Goal: Transaction & Acquisition: Purchase product/service

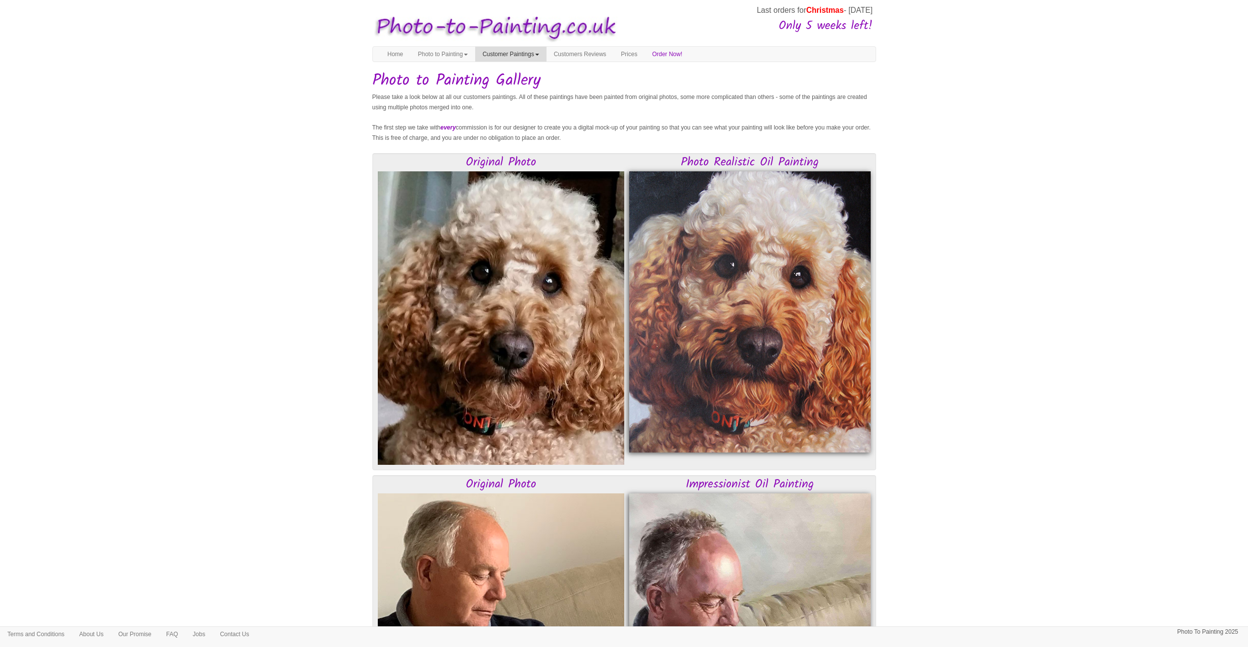
click at [539, 55] on span at bounding box center [537, 55] width 4 height 2
click at [427, 52] on link "Photo to Painting" at bounding box center [443, 54] width 64 height 15
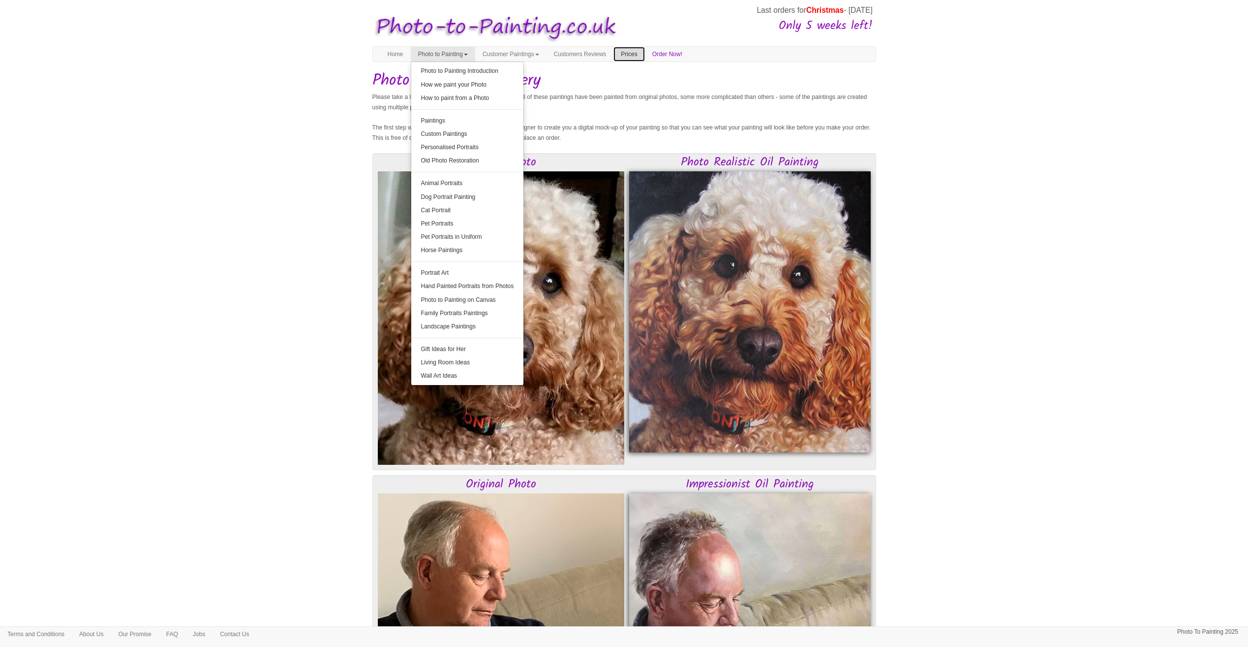
click at [645, 54] on link "Prices" at bounding box center [629, 54] width 31 height 15
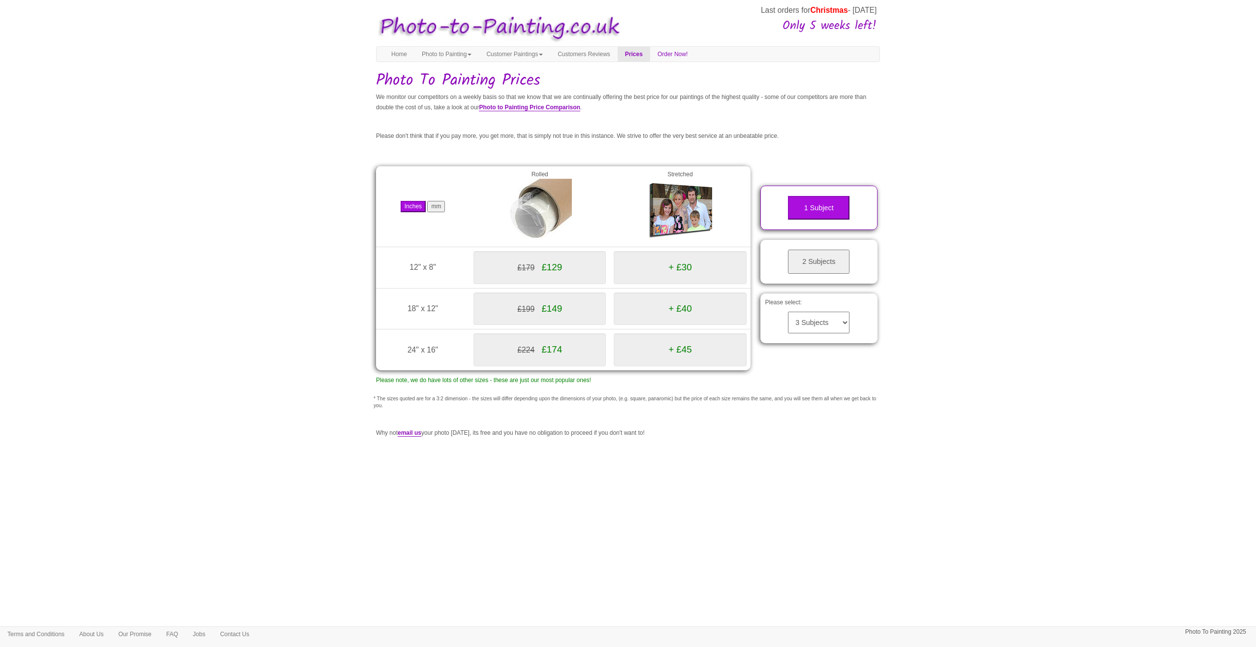
click at [802, 317] on select "3 Subjects 4 Subjects 5 Subjects 6 Subjects 7 Subjects 8 Subjects 9 Subjects 10…" at bounding box center [819, 323] width 62 height 22
click at [835, 323] on select "3 Subjects 4 Subjects 5 Subjects 6 Subjects 7 Subjects 8 Subjects 9 Subjects 10…" at bounding box center [819, 323] width 62 height 22
click at [788, 312] on select "3 Subjects 4 Subjects 5 Subjects 6 Subjects 7 Subjects 8 Subjects 9 Subjects 10…" at bounding box center [819, 323] width 62 height 22
click at [673, 220] on img at bounding box center [680, 211] width 64 height 64
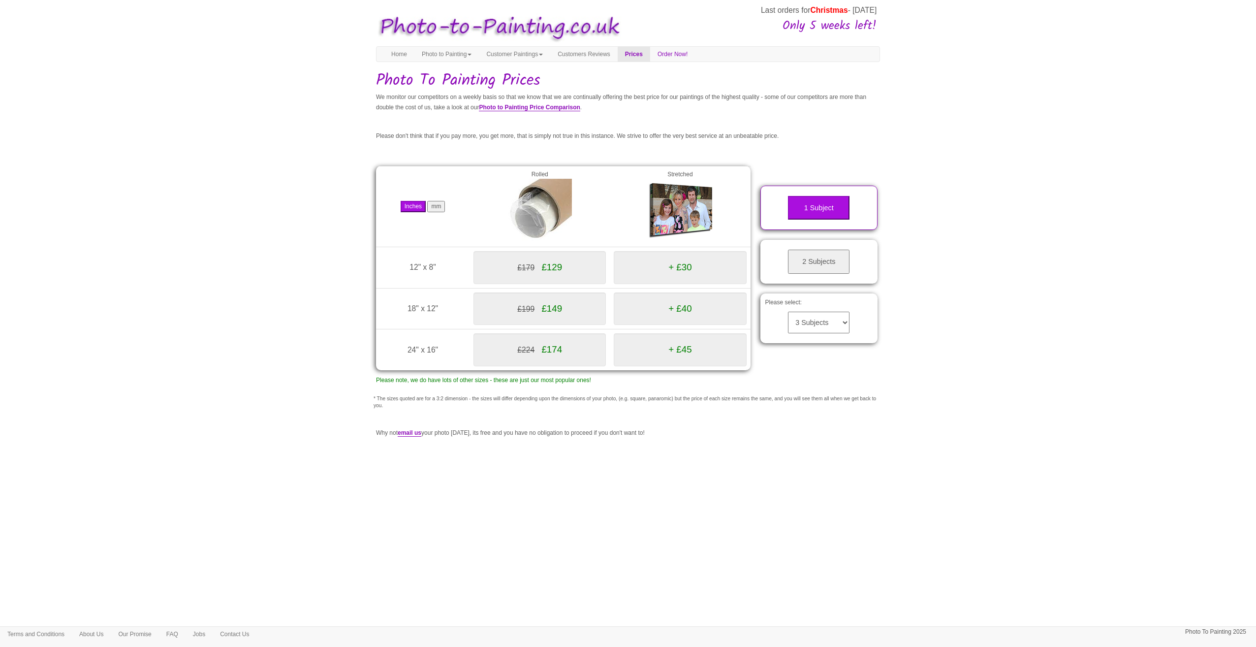
click at [687, 216] on img at bounding box center [680, 211] width 64 height 64
click at [824, 262] on button "2 Subjects" at bounding box center [819, 262] width 62 height 24
click at [833, 326] on select "3 Subjects 4 Subjects 5 Subjects 6 Subjects 7 Subjects 8 Subjects 9 Subjects 10…" at bounding box center [819, 323] width 62 height 22
click at [788, 312] on select "3 Subjects 4 Subjects 5 Subjects 6 Subjects 7 Subjects 8 Subjects 9 Subjects 10…" at bounding box center [819, 323] width 62 height 22
click at [834, 342] on div "Please select: 3 Subjects 4 Subjects 5 Subjects 6 Subjects 7 Subjects 8 Subject…" at bounding box center [819, 318] width 118 height 50
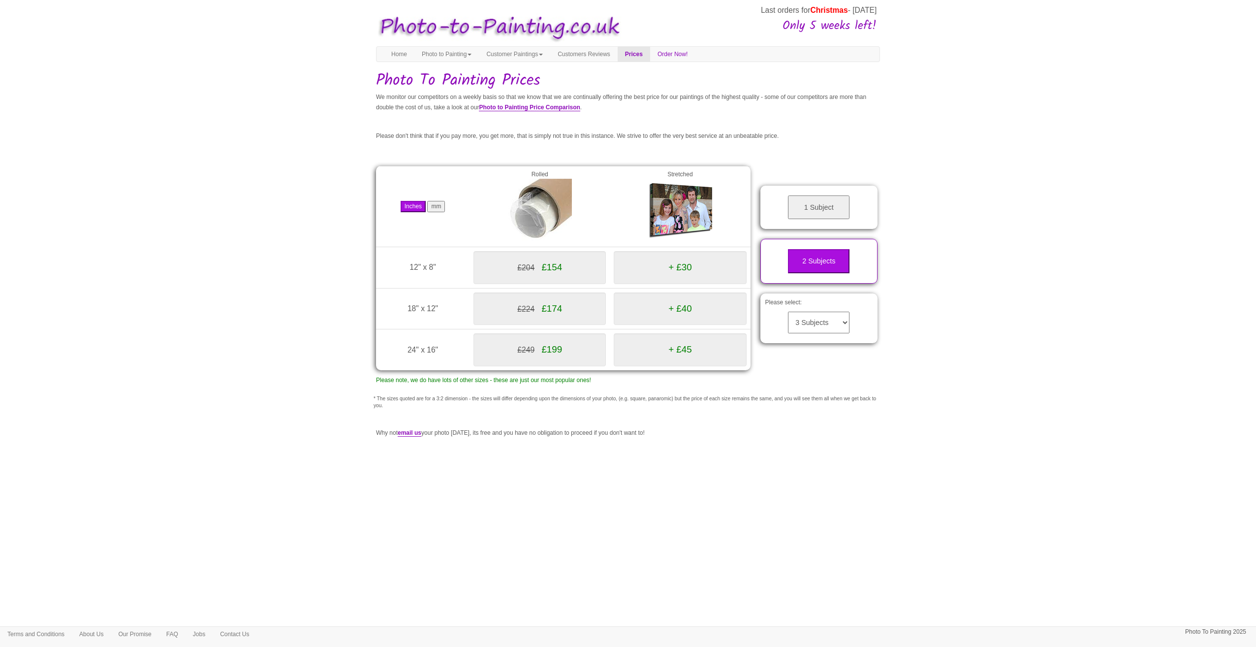
click at [834, 342] on div "Please select: 3 Subjects 4 Subjects 5 Subjects 6 Subjects 7 Subjects 8 Subject…" at bounding box center [819, 318] width 118 height 50
click at [409, 51] on link "Home" at bounding box center [399, 54] width 31 height 15
